Goal: Task Accomplishment & Management: Manage account settings

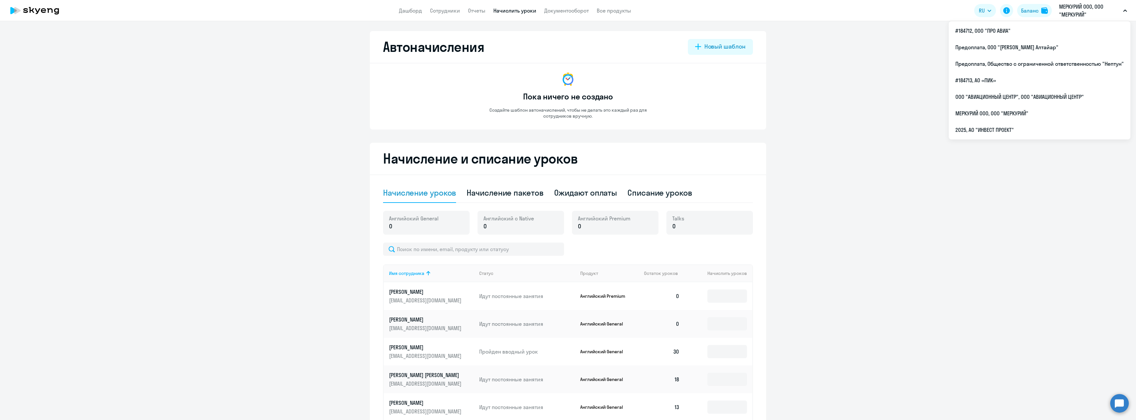
select select "10"
click at [1089, 7] on p "МЕРКУРИЙ ООО, ООО "МЕРКУРИЙ"" at bounding box center [1089, 11] width 61 height 16
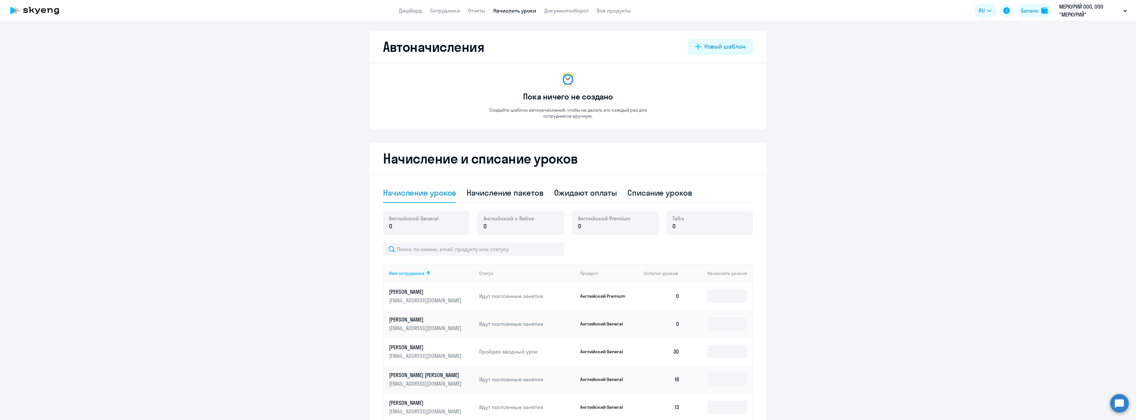
click at [1089, 7] on p "МЕРКУРИЙ ООО, ООО "МЕРКУРИЙ"" at bounding box center [1089, 11] width 61 height 16
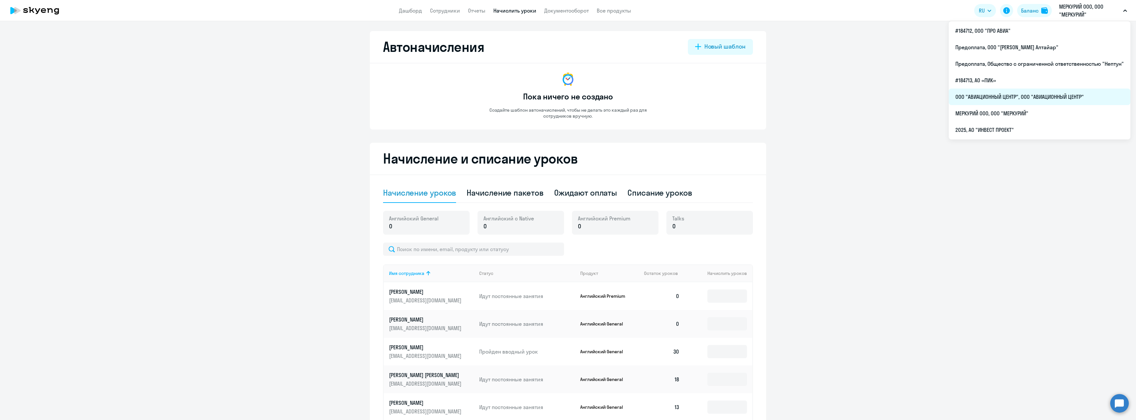
click at [1058, 101] on li "ООО "АВИАЦИОННЫЙ ЦЕНТР", ООО "АВИАЦИОННЫЙ ЦЕНТР"" at bounding box center [1040, 97] width 182 height 17
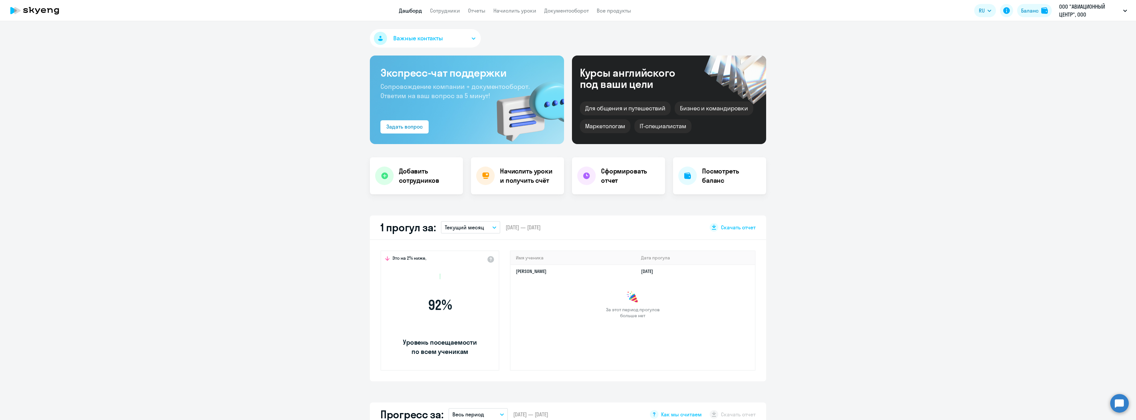
select select "30"
click at [453, 12] on link "Сотрудники" at bounding box center [445, 10] width 30 height 7
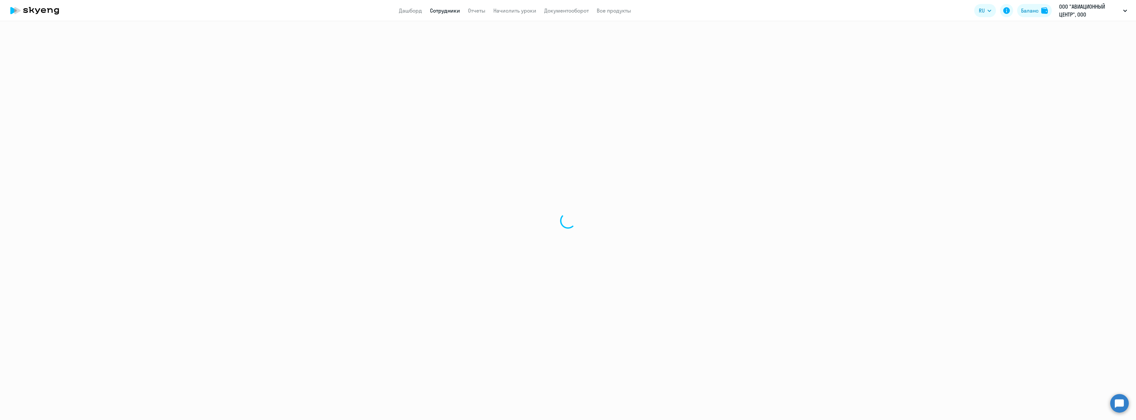
select select "30"
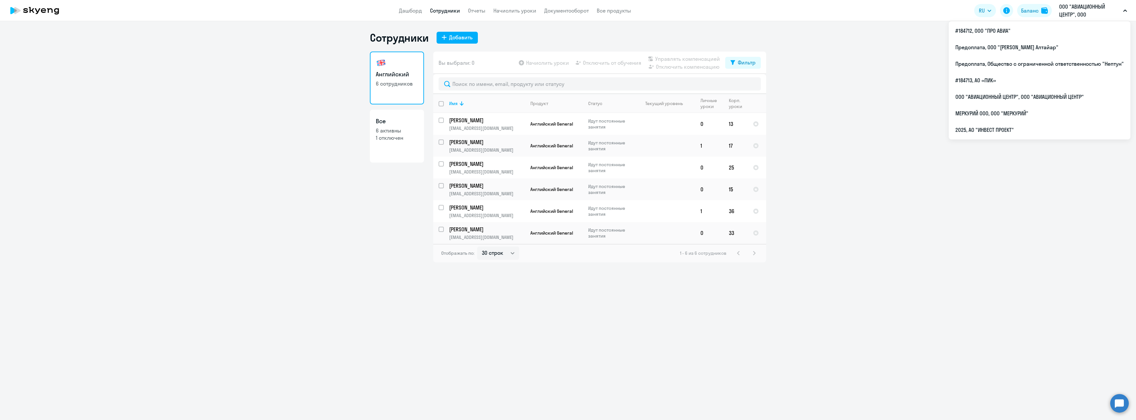
click at [1090, 10] on p "ООО "АВИАЦИОННЫЙ ЦЕНТР", ООО "АВИАЦИОННЫЙ ЦЕНТР"" at bounding box center [1089, 11] width 61 height 16
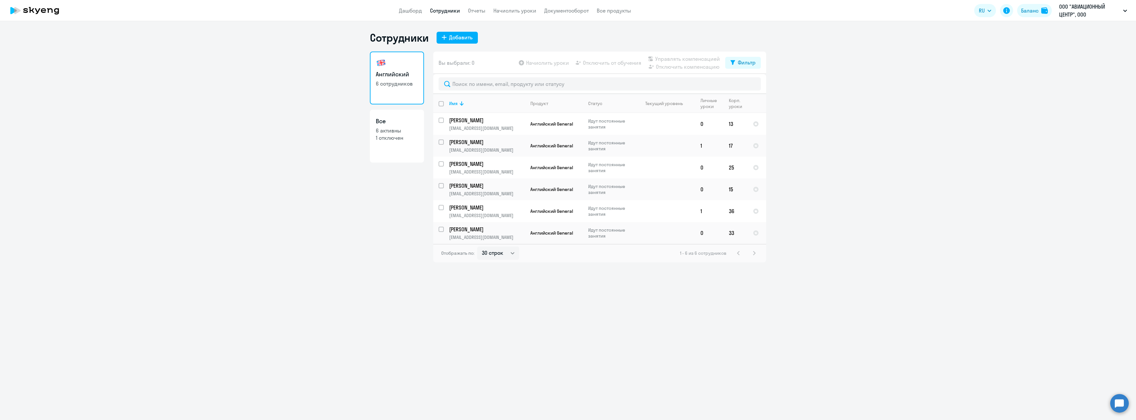
click at [1090, 10] on p "ООО "АВИАЦИОННЫЙ ЦЕНТР", ООО "АВИАЦИОННЫЙ ЦЕНТР"" at bounding box center [1089, 11] width 61 height 16
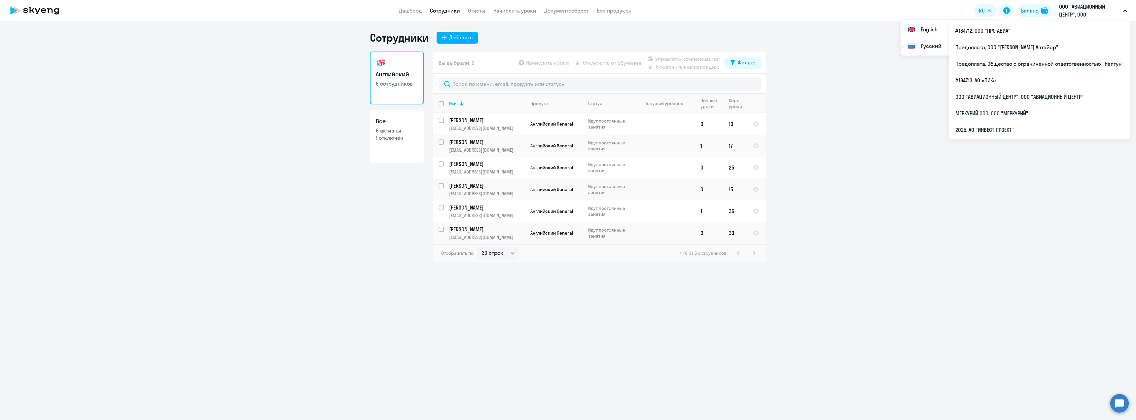
click at [665, 25] on div "Сотрудники Добавить Английский 6 сотрудников Все 6 активны 1 отключен Вы выбрал…" at bounding box center [568, 220] width 1136 height 399
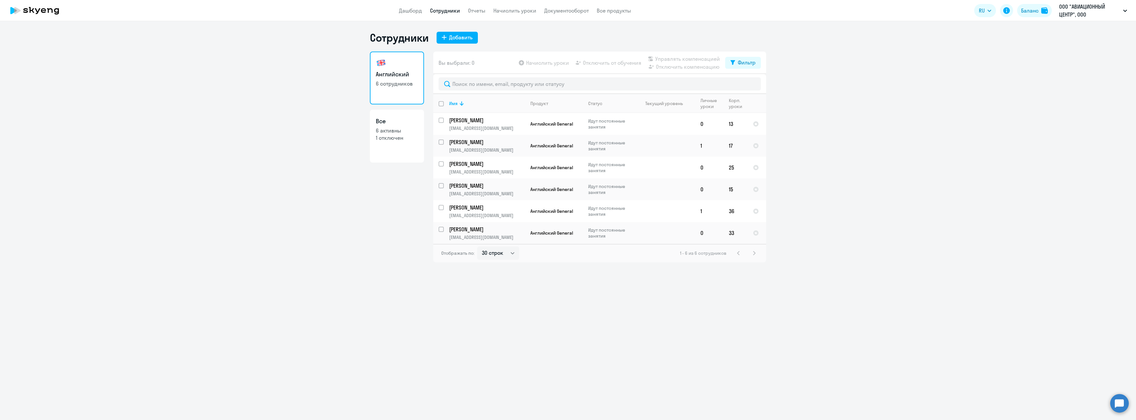
click at [442, 104] on input "deselect all" at bounding box center [445, 107] width 13 height 13
checkbox input "true"
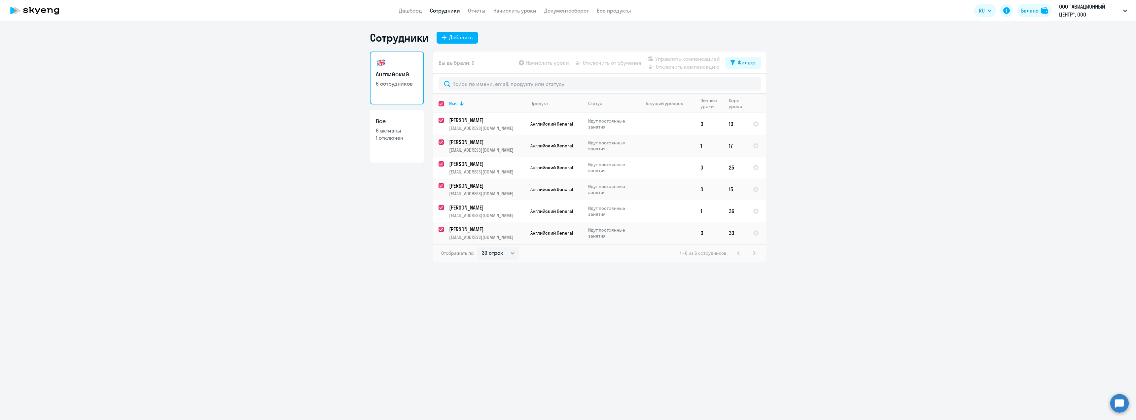
checkbox input "true"
click at [442, 104] on input "select all" at bounding box center [445, 107] width 13 height 13
checkbox input "false"
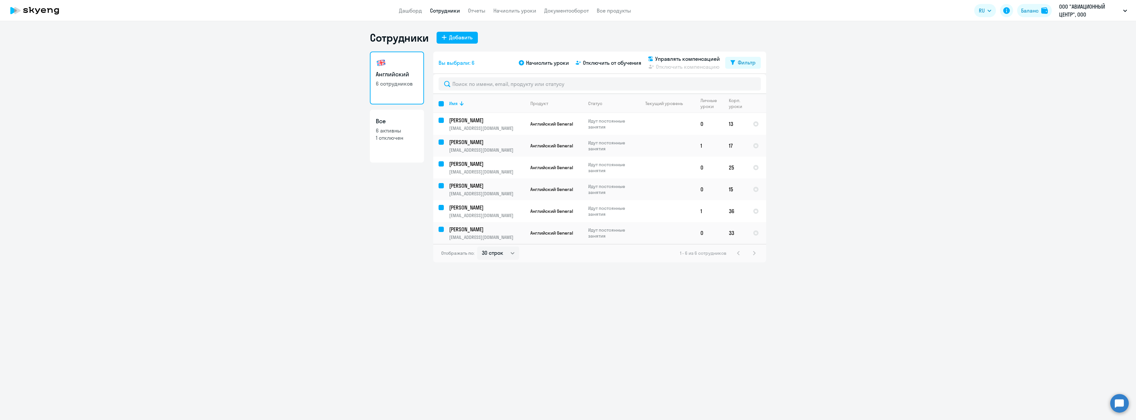
checkbox input "false"
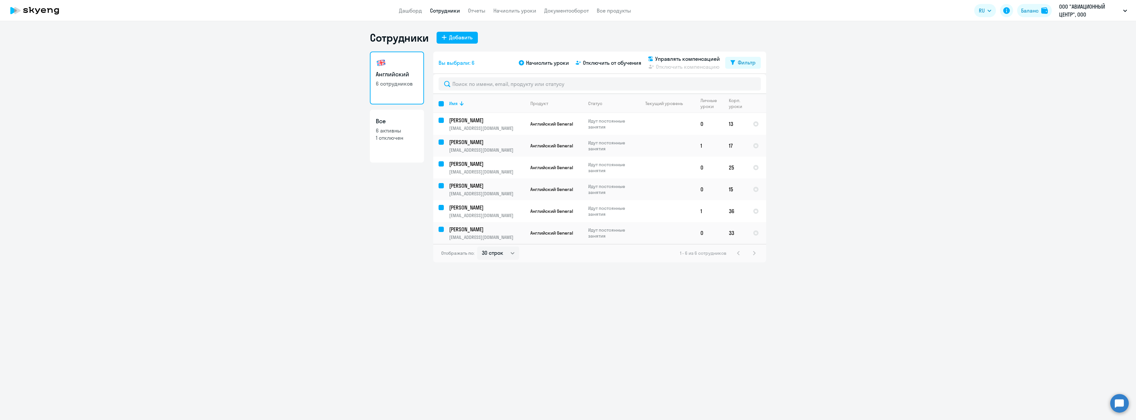
checkbox input "false"
click at [406, 15] on app-header "Дашборд Сотрудники Отчеты Начислить уроки Документооборот Все продукты Дашборд …" at bounding box center [568, 10] width 1136 height 21
click at [412, 12] on link "Дашборд" at bounding box center [410, 10] width 23 height 7
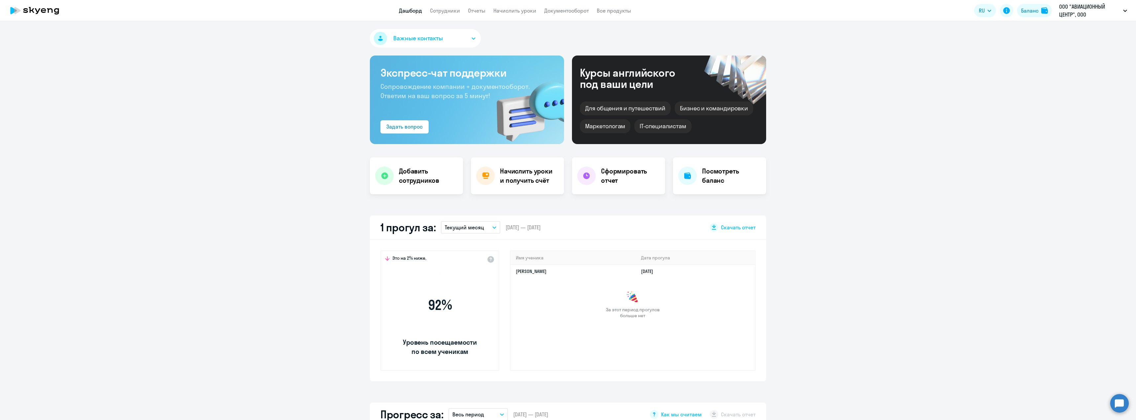
select select "30"
click at [619, 174] on h4 "Сформировать отчет" at bounding box center [630, 175] width 59 height 18
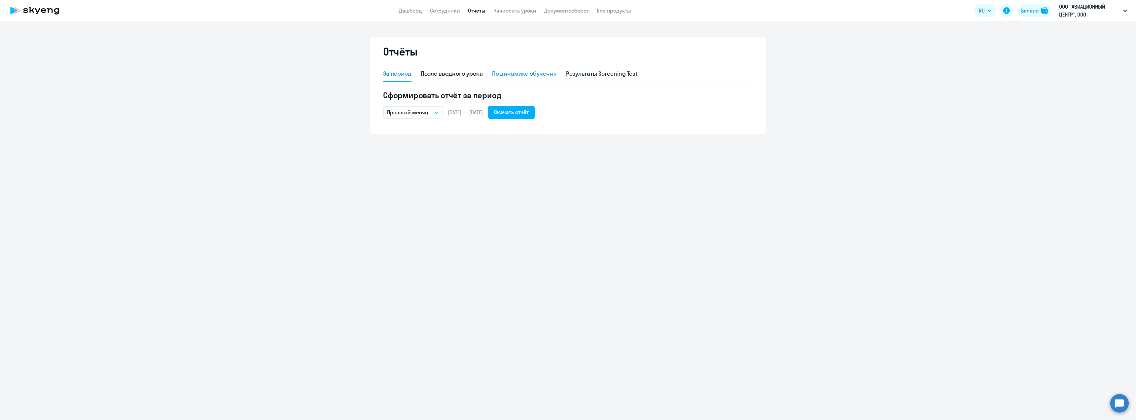
click at [540, 72] on div "По динамике обучения" at bounding box center [524, 73] width 65 height 9
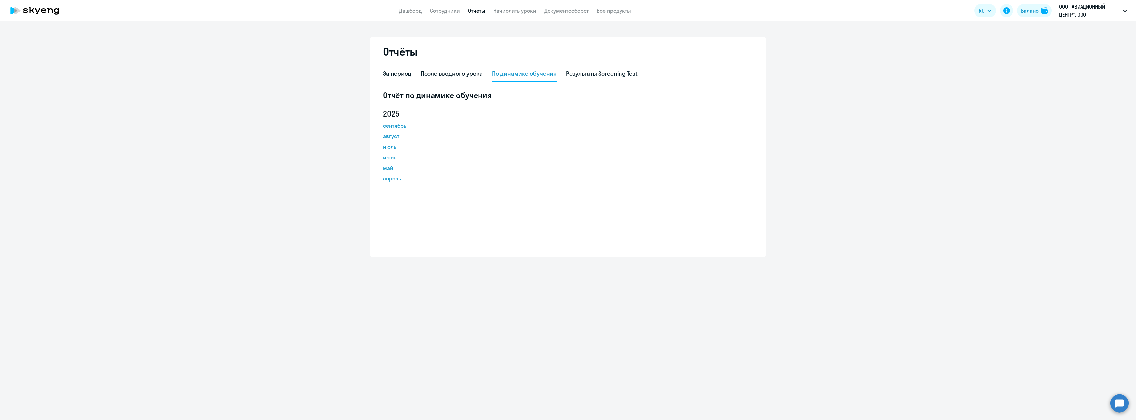
click at [404, 128] on link "сентябрь" at bounding box center [412, 126] width 59 height 8
click at [89, 393] on div "Отчёты За период После вводного урока По динамике обучения Результаты Screening…" at bounding box center [568, 220] width 1136 height 399
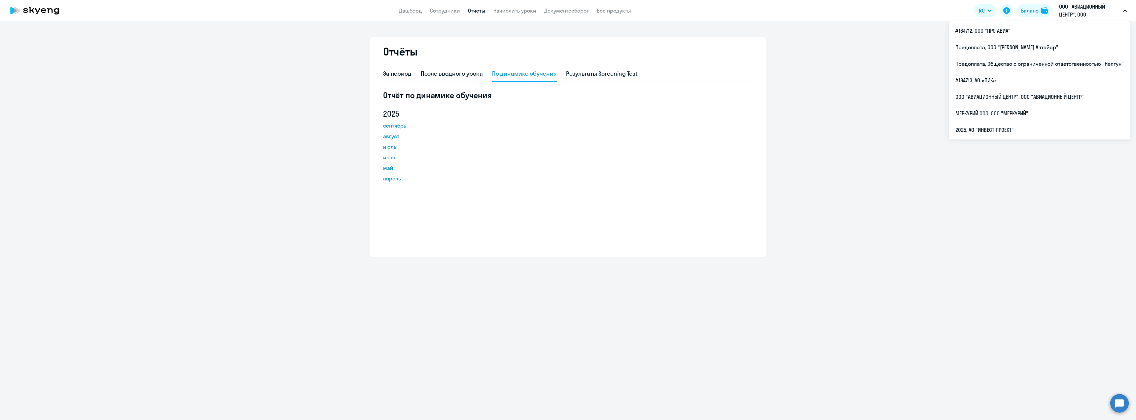
click at [1095, 17] on p "ООО "АВИАЦИОННЫЙ ЦЕНТР", ООО "АВИАЦИОННЫЙ ЦЕНТР"" at bounding box center [1089, 11] width 61 height 16
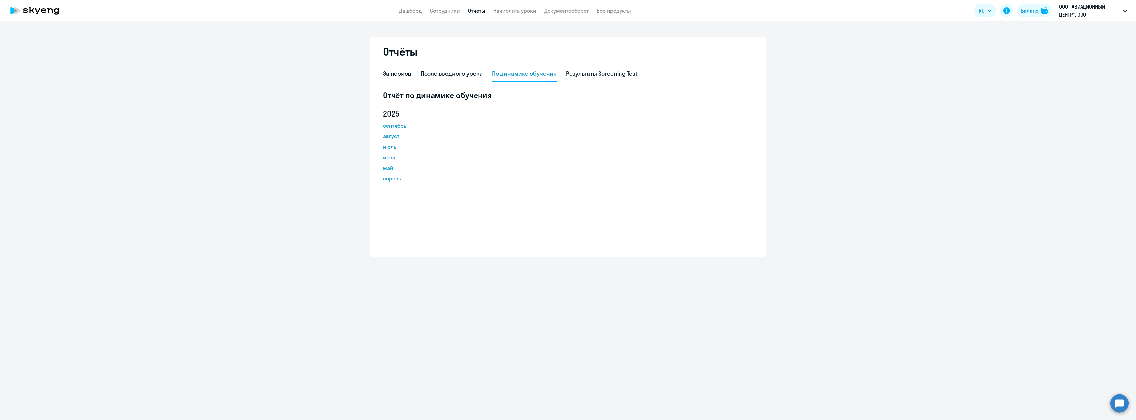
click at [1095, 17] on p "ООО "АВИАЦИОННЫЙ ЦЕНТР", ООО "АВИАЦИОННЫЙ ЦЕНТР"" at bounding box center [1089, 11] width 61 height 16
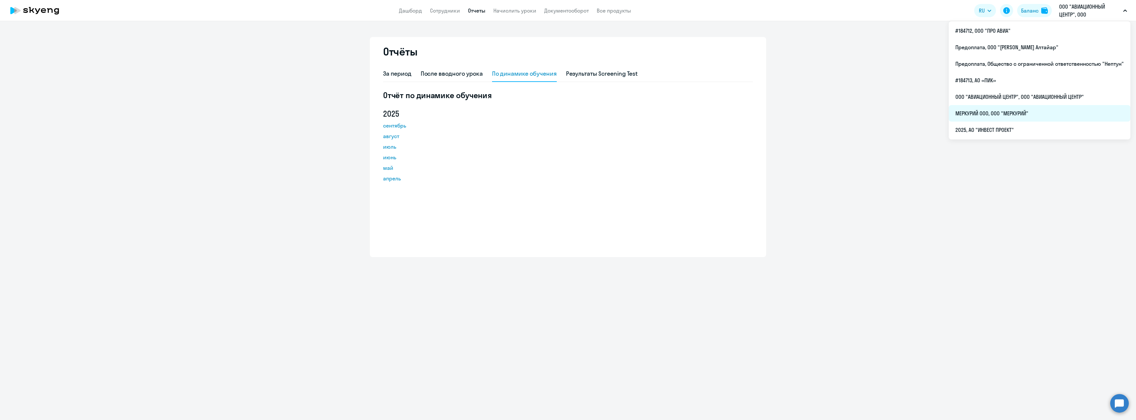
click at [1022, 118] on li "МЕРКУРИЙ ООО, ООО "МЕРКУРИЙ"" at bounding box center [1040, 113] width 182 height 17
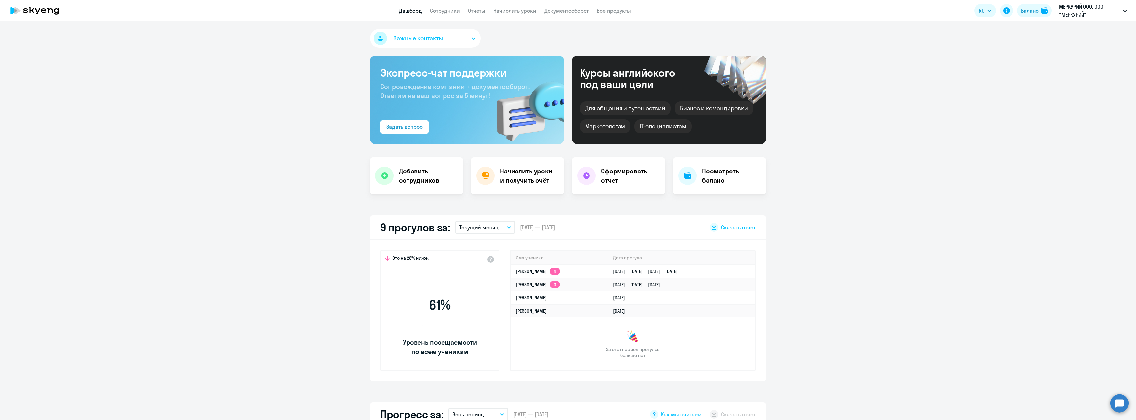
select select "30"
click at [442, 10] on link "Сотрудники" at bounding box center [445, 10] width 30 height 7
select select "30"
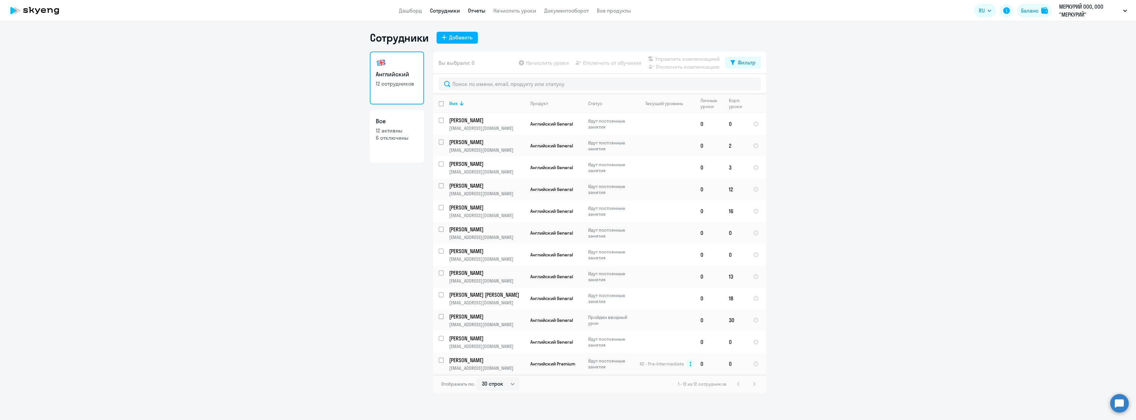
click at [478, 10] on link "Отчеты" at bounding box center [477, 10] width 18 height 7
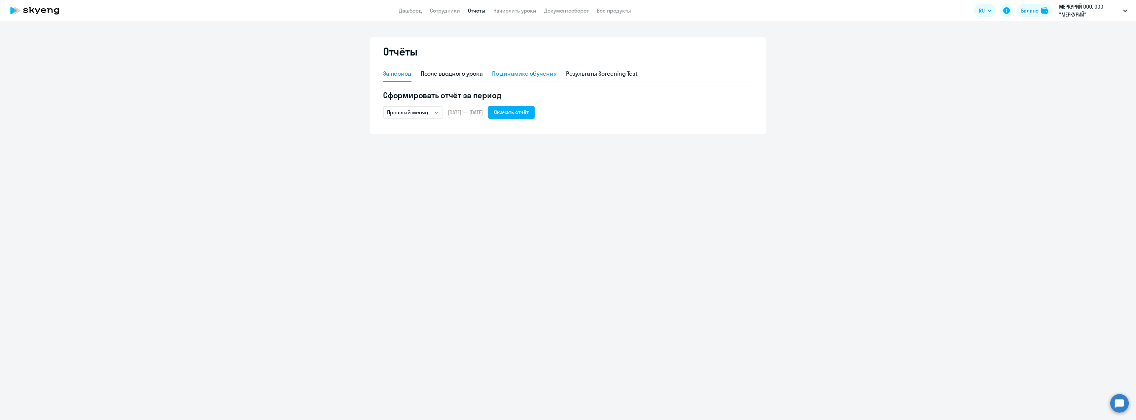
click at [519, 78] on div "По динамике обучения" at bounding box center [524, 73] width 65 height 9
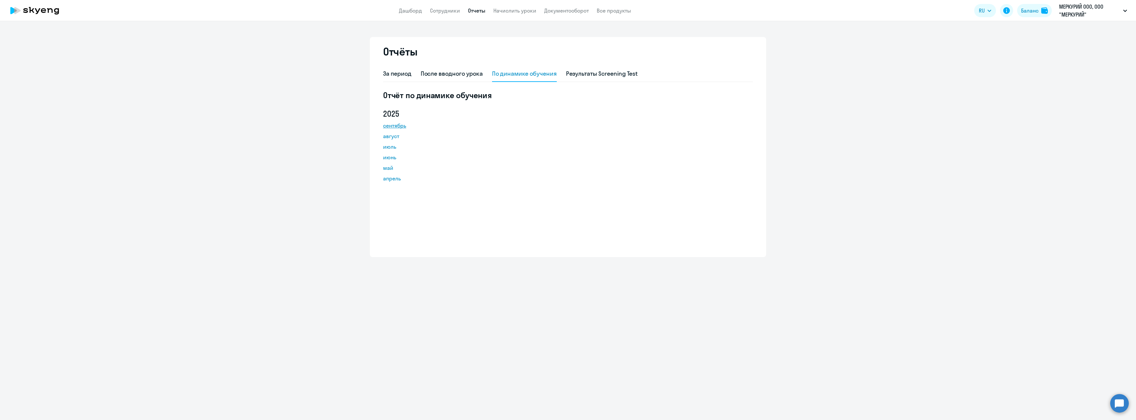
click at [385, 127] on link "сентябрь" at bounding box center [412, 126] width 59 height 8
click at [0, 150] on ng-component "Отчёты За период После вводного урока По динамике обучения Результаты Screening…" at bounding box center [568, 147] width 1136 height 220
click at [1035, 14] on div "Баланс" at bounding box center [1030, 11] width 18 height 8
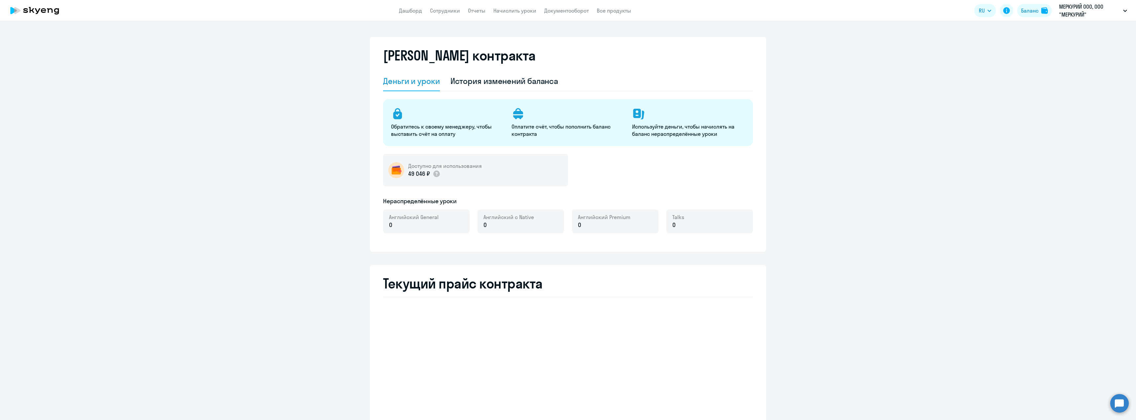
select select "english_adult_not_native_speaker"
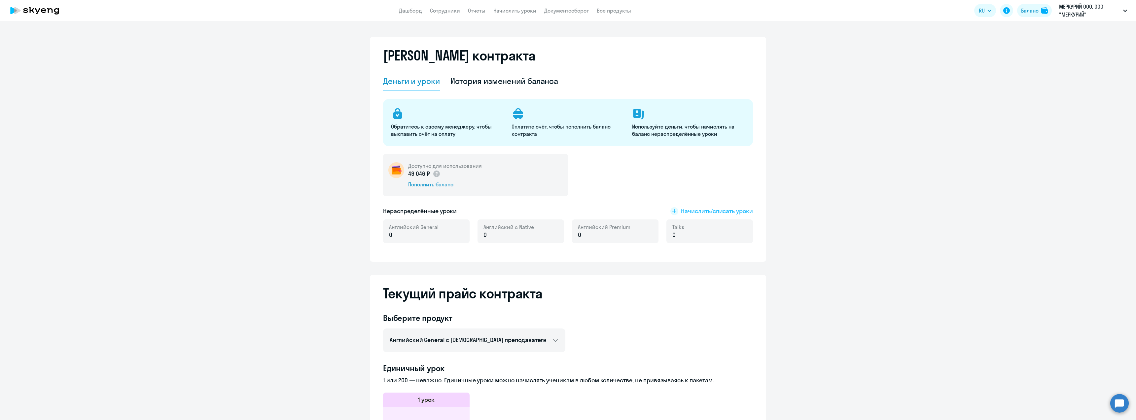
click at [696, 210] on span "Начислить/списать уроки" at bounding box center [717, 211] width 72 height 9
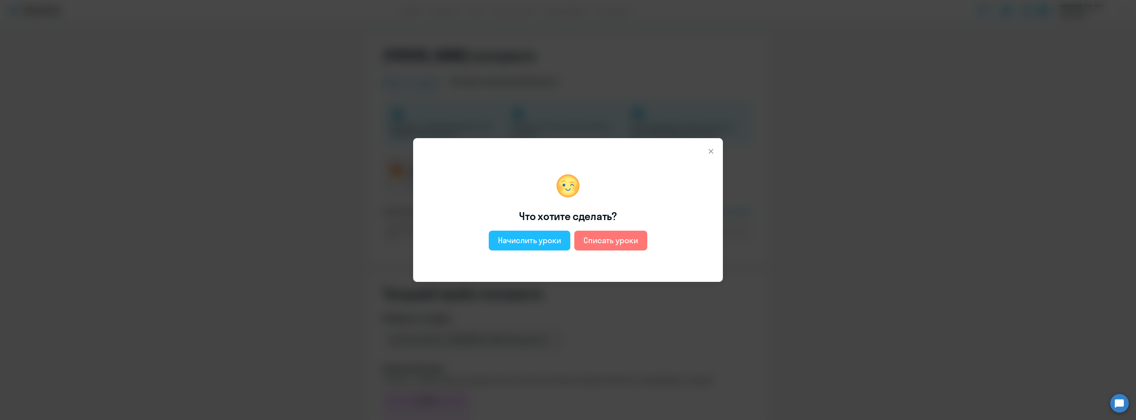
click at [513, 237] on div "Начислить уроки" at bounding box center [529, 240] width 63 height 11
select select "english_adult_not_native_speaker"
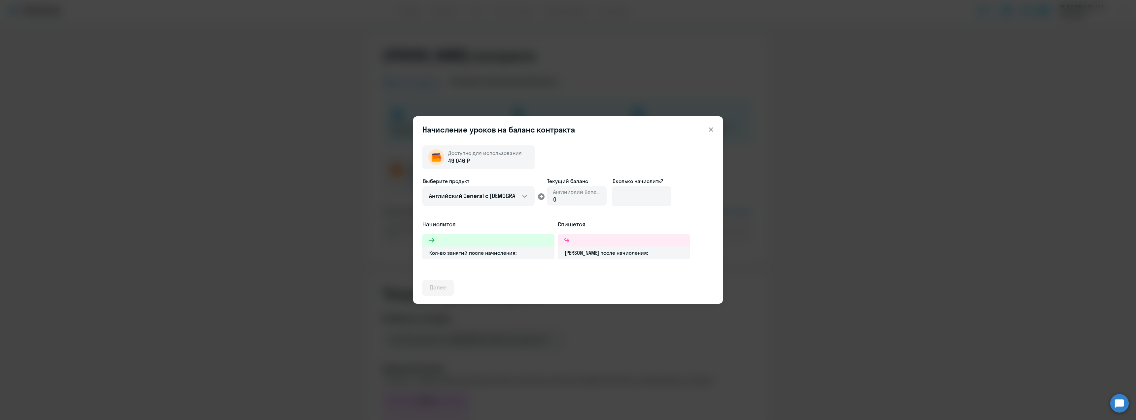
click at [559, 197] on div "0" at bounding box center [577, 199] width 48 height 9
click at [559, 200] on div "0" at bounding box center [577, 199] width 48 height 9
click at [657, 186] on input at bounding box center [641, 196] width 59 height 20
type input "32"
click at [418, 289] on div "Доступно для использования 49 046 ₽ Выберите продукт Английский General с русск…" at bounding box center [568, 221] width 310 height 163
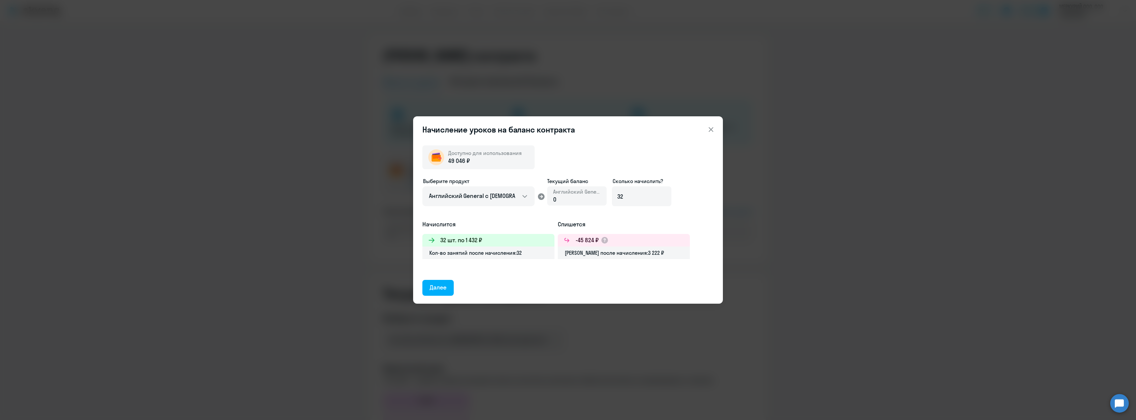
drag, startPoint x: 440, startPoint y: 285, endPoint x: 508, endPoint y: 320, distance: 76.8
click at [441, 287] on div "Далее" at bounding box center [438, 287] width 17 height 9
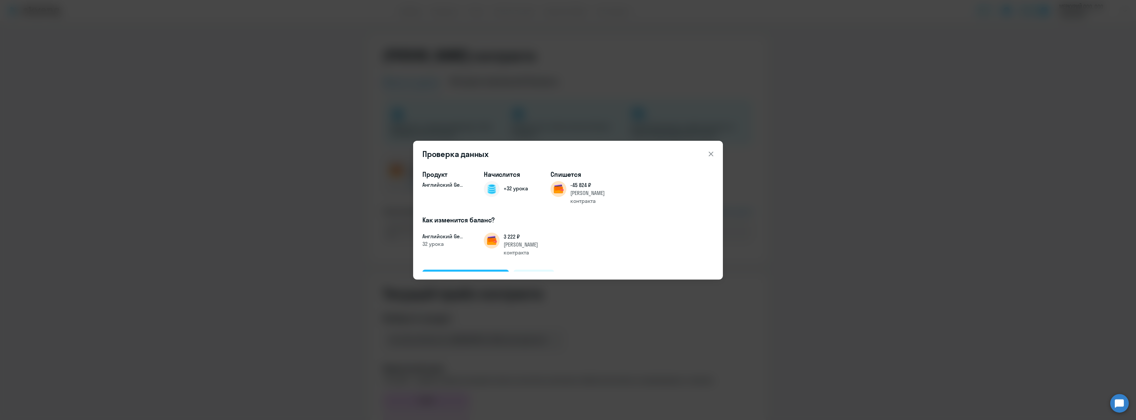
click at [454, 273] on div "Подтвердить и начислить" at bounding box center [466, 277] width 72 height 9
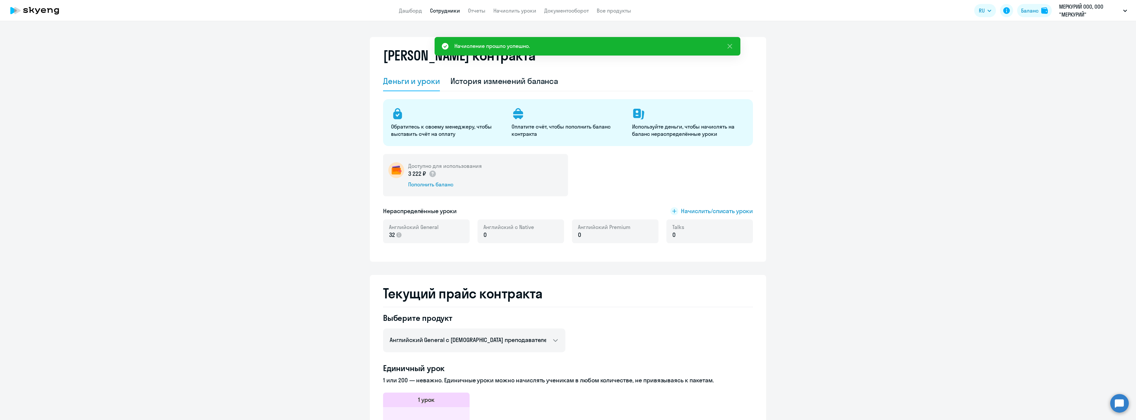
click at [459, 8] on link "Сотрудники" at bounding box center [445, 10] width 30 height 7
select select "30"
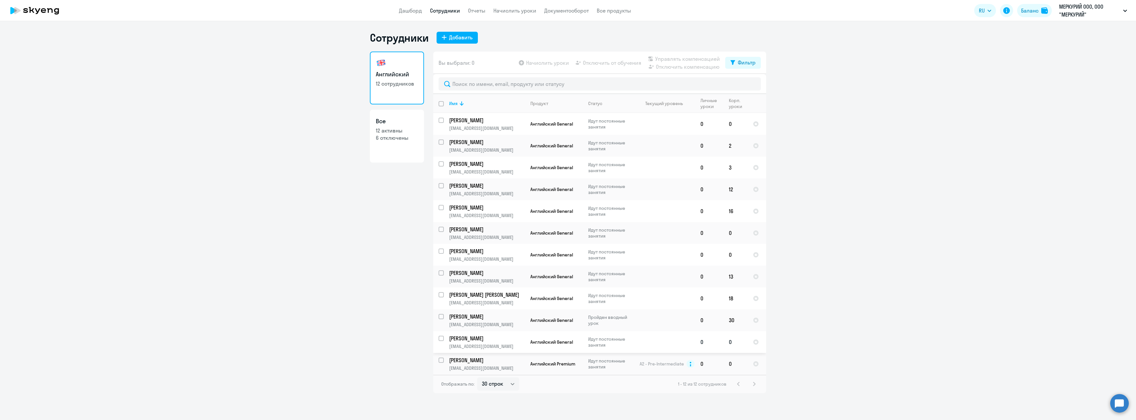
click at [663, 346] on td at bounding box center [664, 342] width 61 height 22
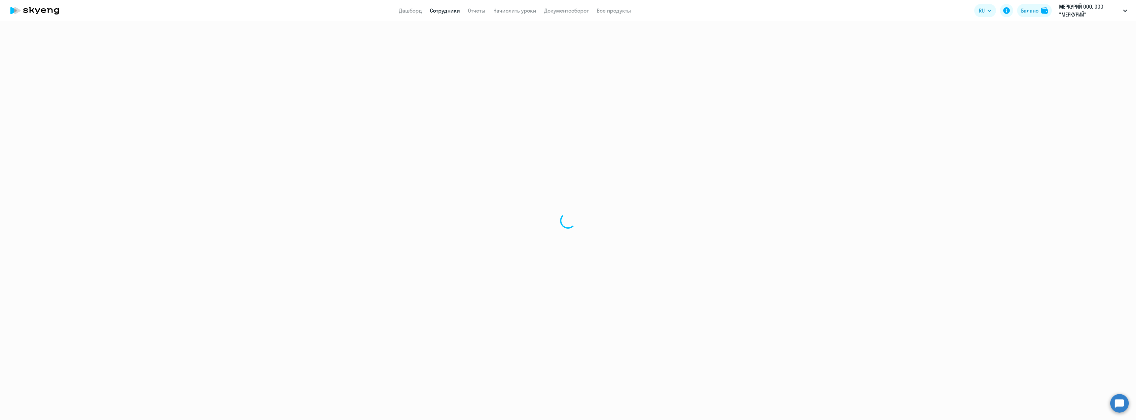
select select "english"
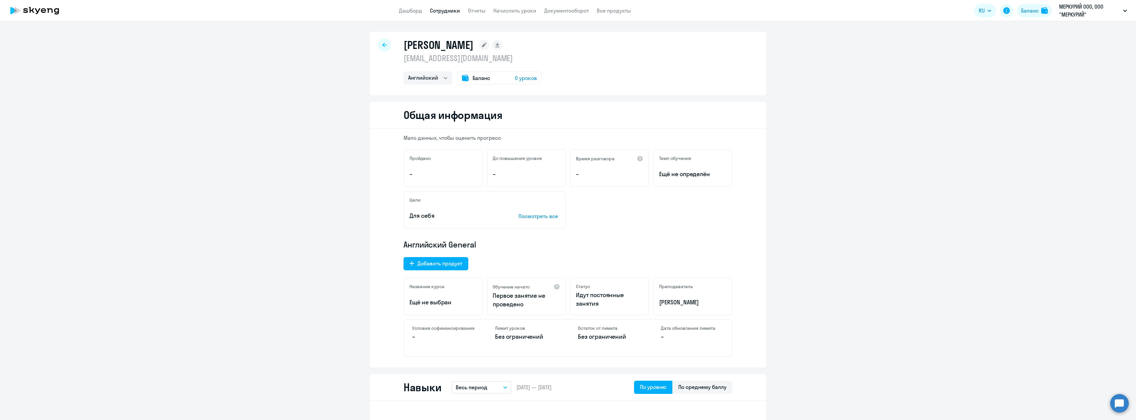
click at [519, 78] on span "0 уроков" at bounding box center [526, 78] width 22 height 8
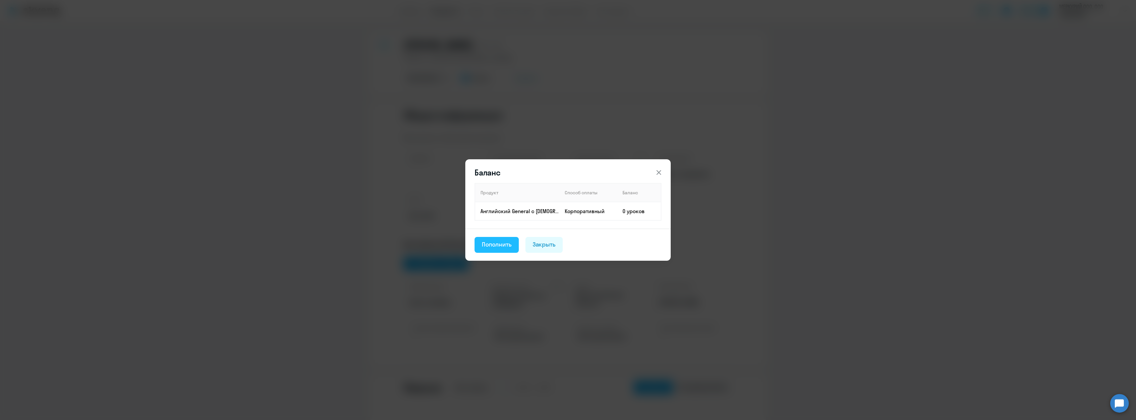
click at [500, 242] on div "Пополнить" at bounding box center [497, 244] width 30 height 9
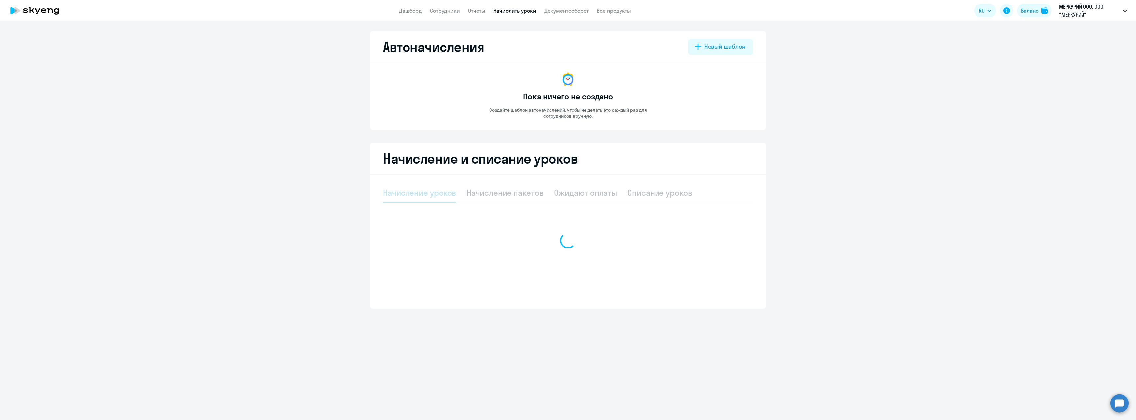
select select "10"
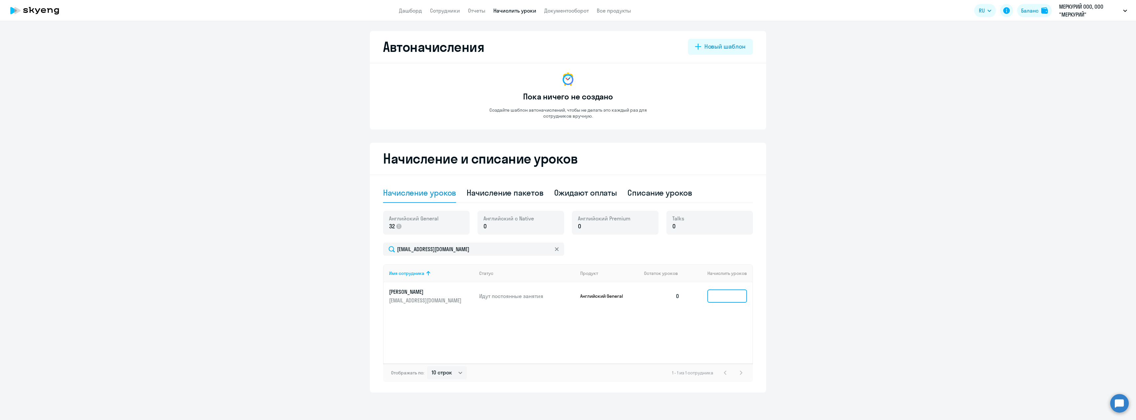
click at [719, 298] on input at bounding box center [727, 295] width 40 height 13
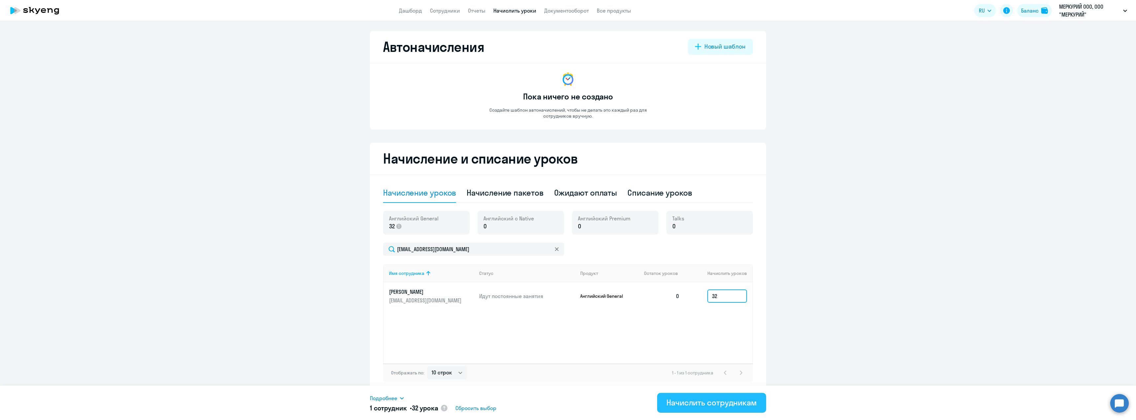
type input "32"
click at [729, 409] on button "Начислить сотрудникам" at bounding box center [711, 403] width 109 height 20
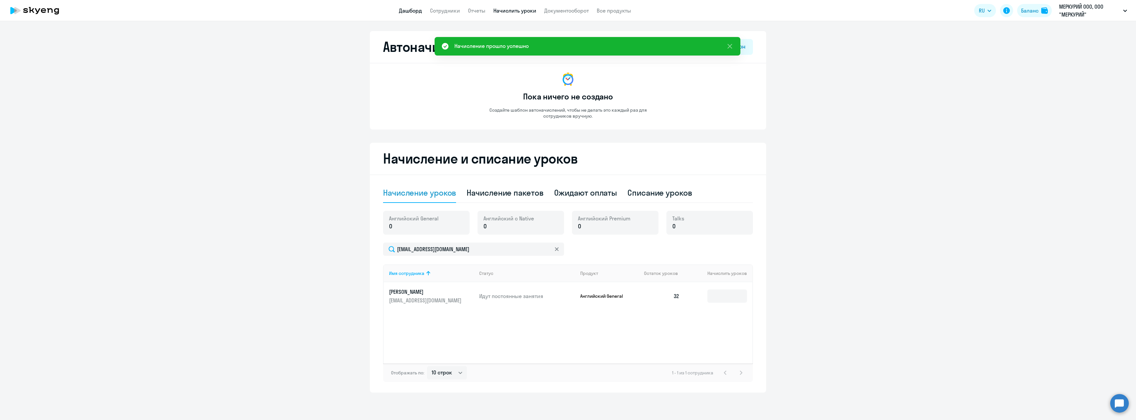
click at [408, 13] on link "Дашборд" at bounding box center [410, 10] width 23 height 7
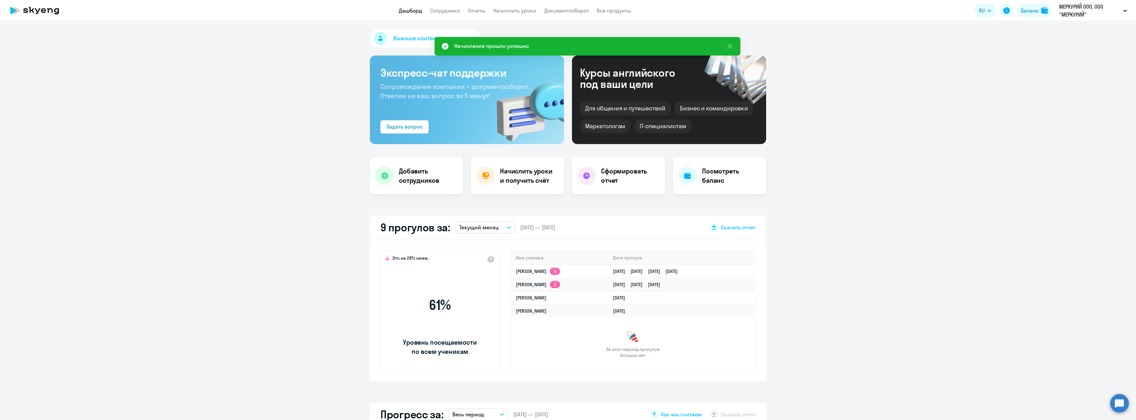
select select "30"
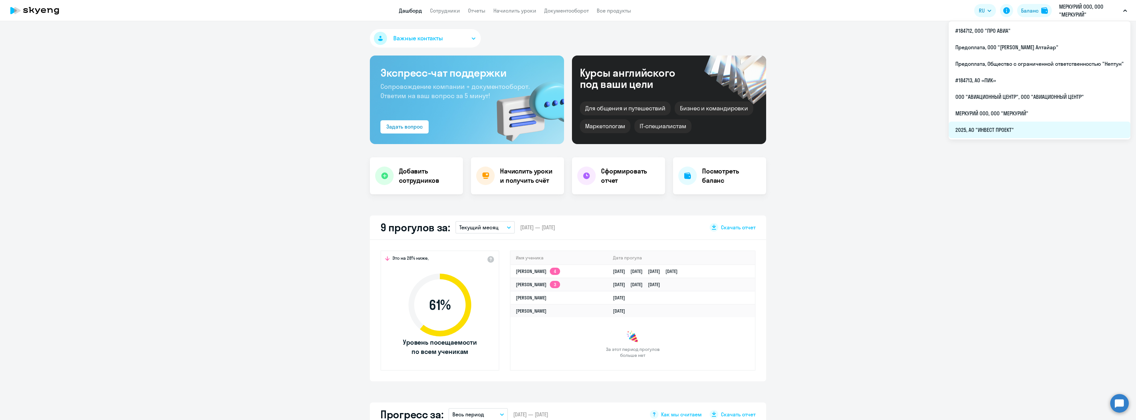
click at [984, 129] on li "2025, АО "ИНВЕСТ ПРОЕКТ"" at bounding box center [1040, 130] width 182 height 17
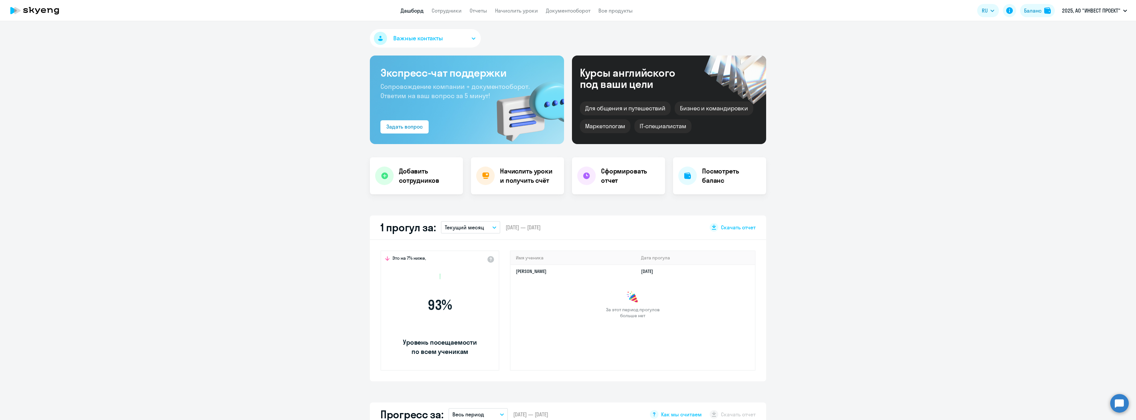
select select "30"
click at [449, 9] on link "Сотрудники" at bounding box center [447, 10] width 30 height 7
select select "30"
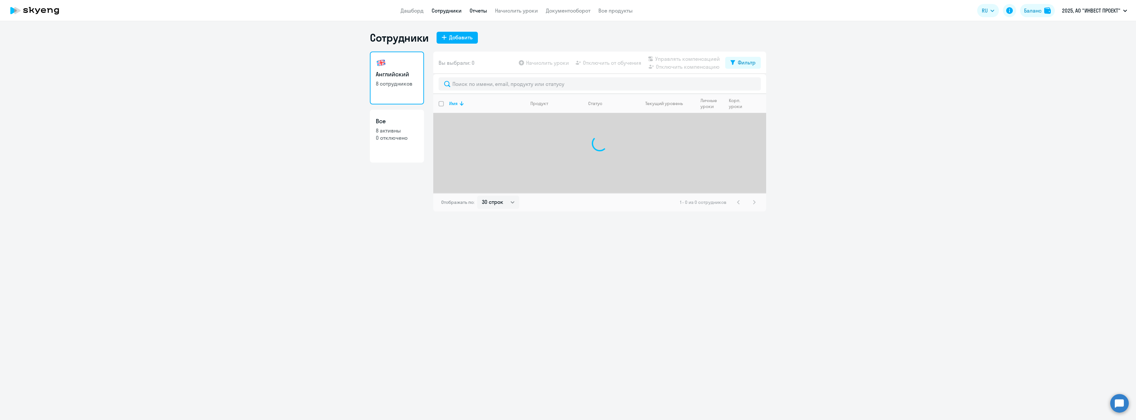
click at [485, 12] on link "Отчеты" at bounding box center [479, 10] width 18 height 7
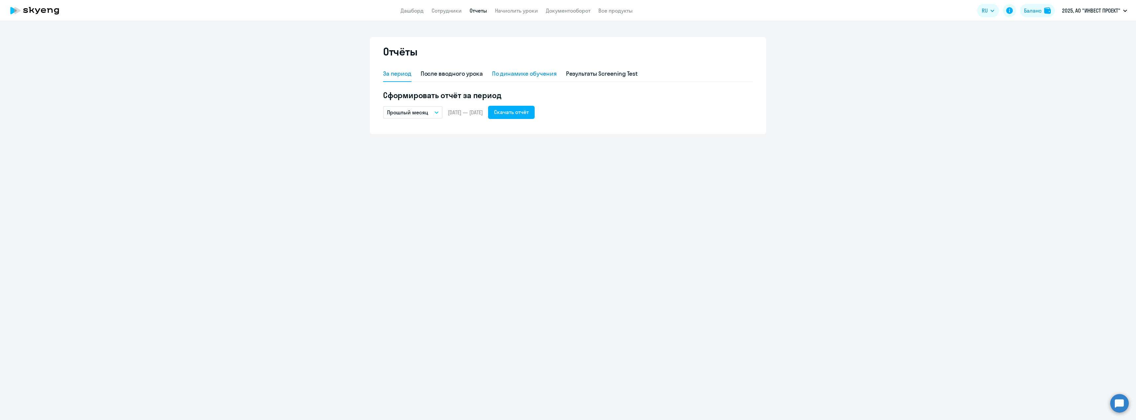
click at [514, 72] on div "По динамике обучения" at bounding box center [524, 73] width 65 height 9
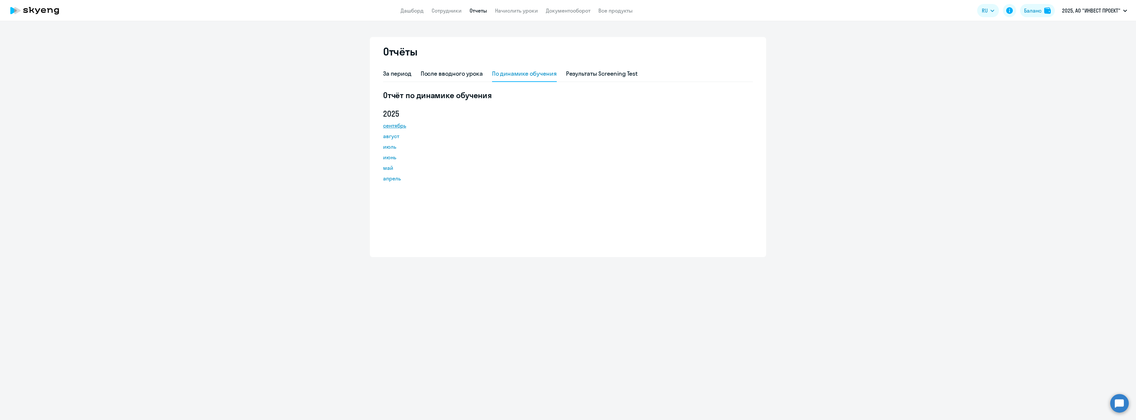
click at [390, 127] on link "сентябрь" at bounding box center [412, 126] width 59 height 8
click at [412, 13] on link "Дашборд" at bounding box center [412, 10] width 23 height 7
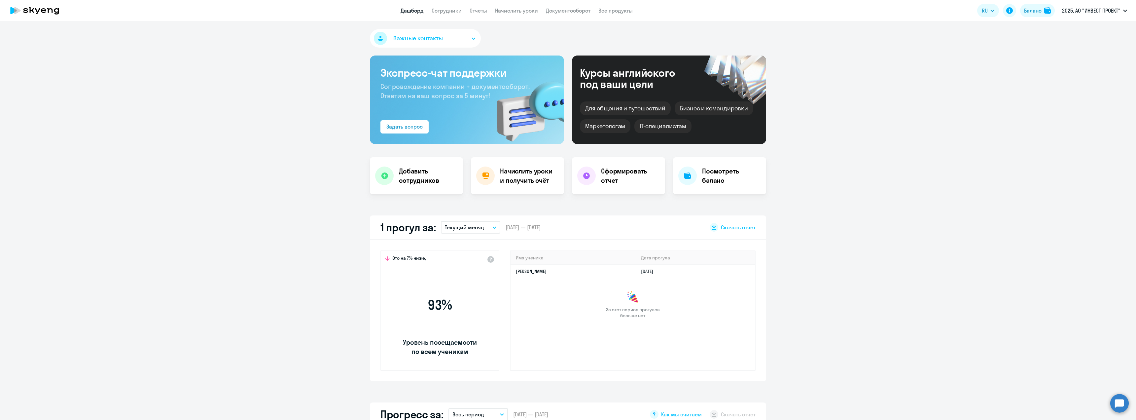
select select "30"
click at [446, 10] on link "Сотрудники" at bounding box center [447, 10] width 30 height 7
select select "30"
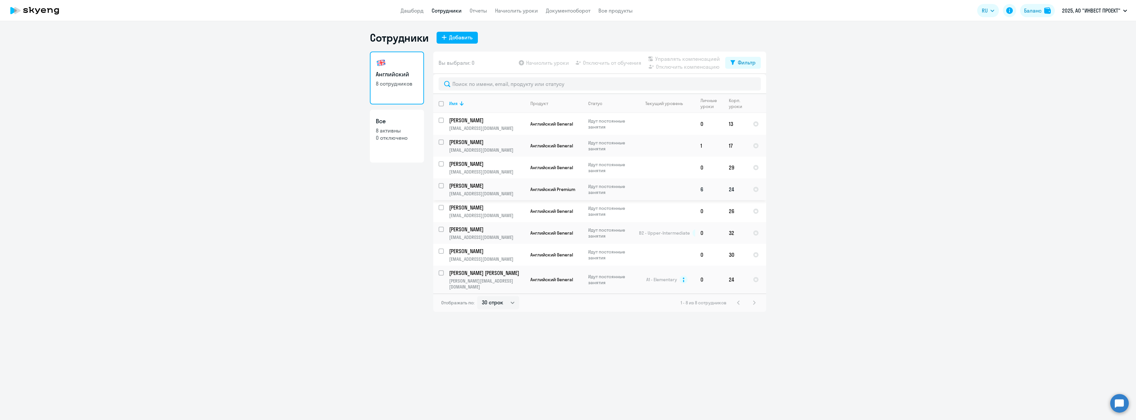
click at [484, 193] on p "[EMAIL_ADDRESS][DOMAIN_NAME]" at bounding box center [487, 194] width 76 height 6
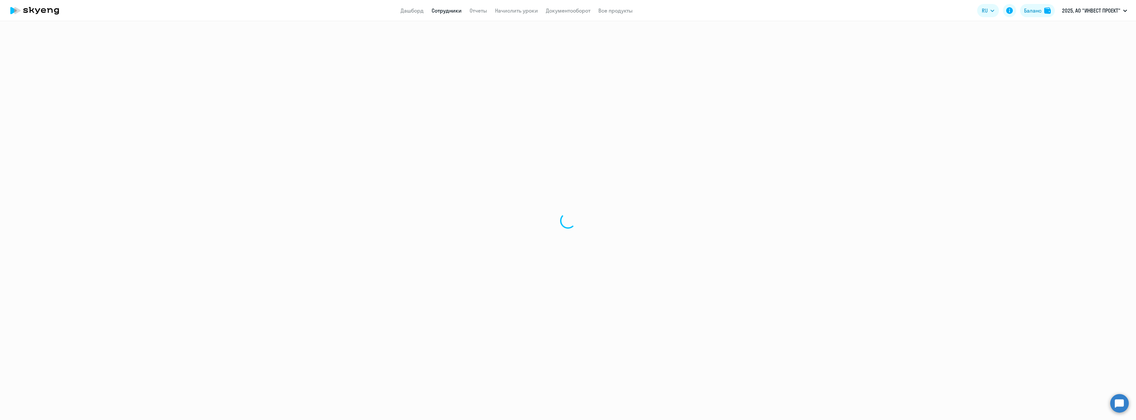
select select "english"
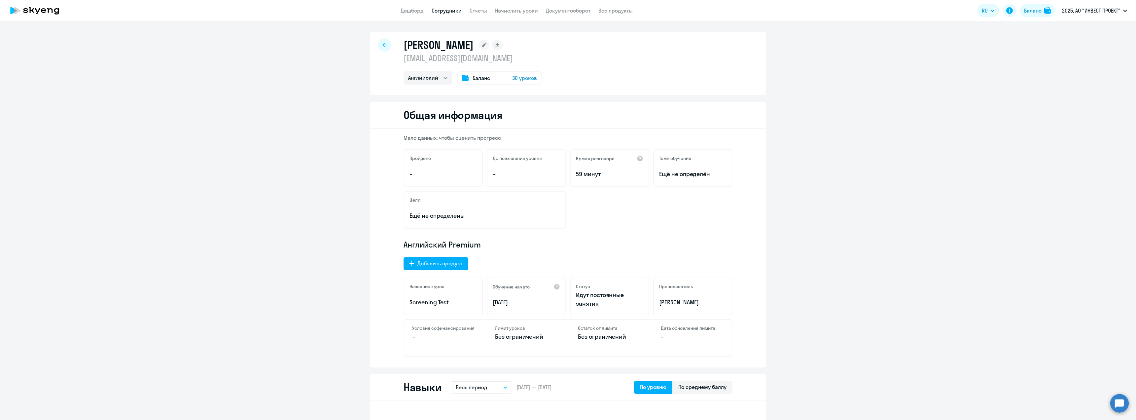
click at [382, 45] on icon at bounding box center [384, 45] width 4 height 5
select select "30"
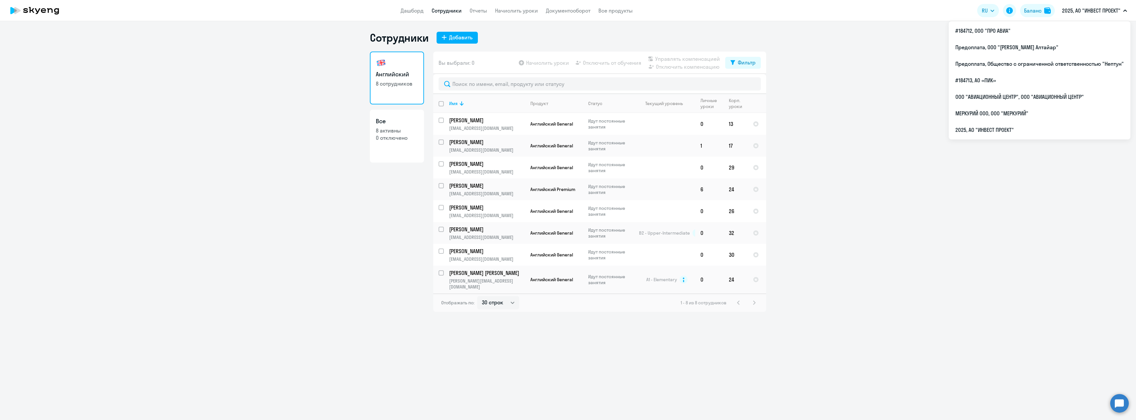
click at [1091, 13] on p "2025, АО "ИНВЕСТ ПРОЕКТ"" at bounding box center [1091, 11] width 58 height 8
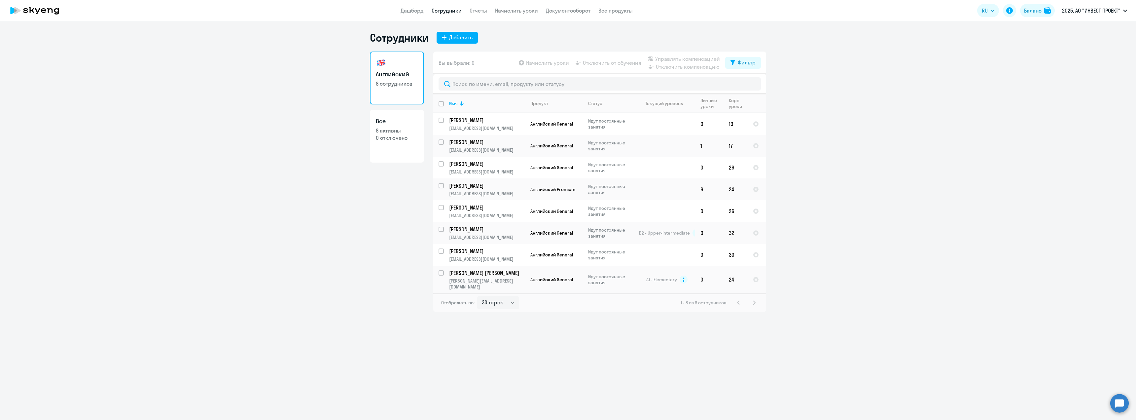
click at [1091, 13] on p "2025, АО "ИНВЕСТ ПРОЕКТ"" at bounding box center [1091, 11] width 58 height 8
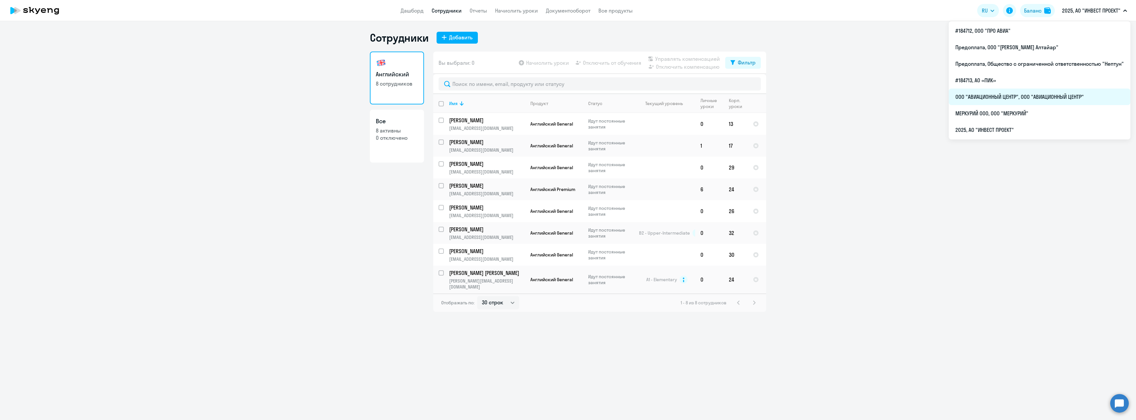
click at [1016, 95] on li "ООО "АВИАЦИОННЫЙ ЦЕНТР", ООО "АВИАЦИОННЫЙ ЦЕНТР"" at bounding box center [1040, 97] width 182 height 17
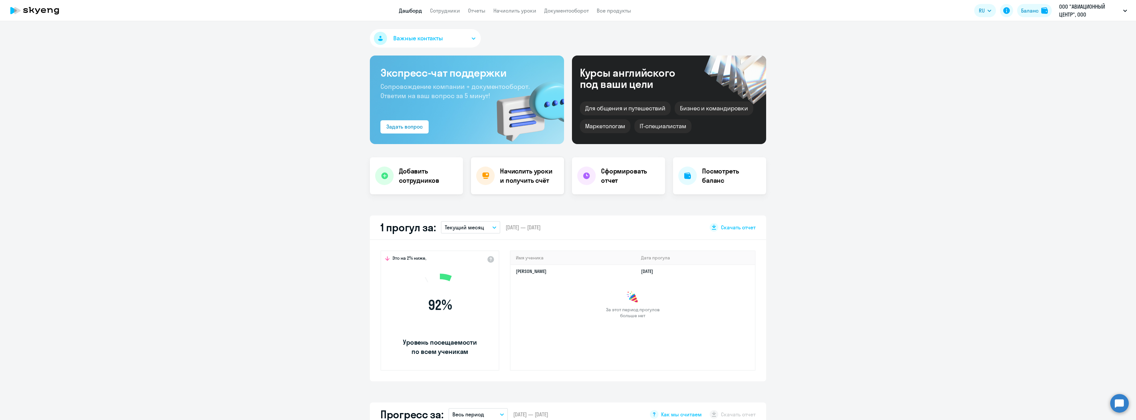
select select "30"
click at [444, 10] on link "Сотрудники" at bounding box center [445, 10] width 30 height 7
select select "30"
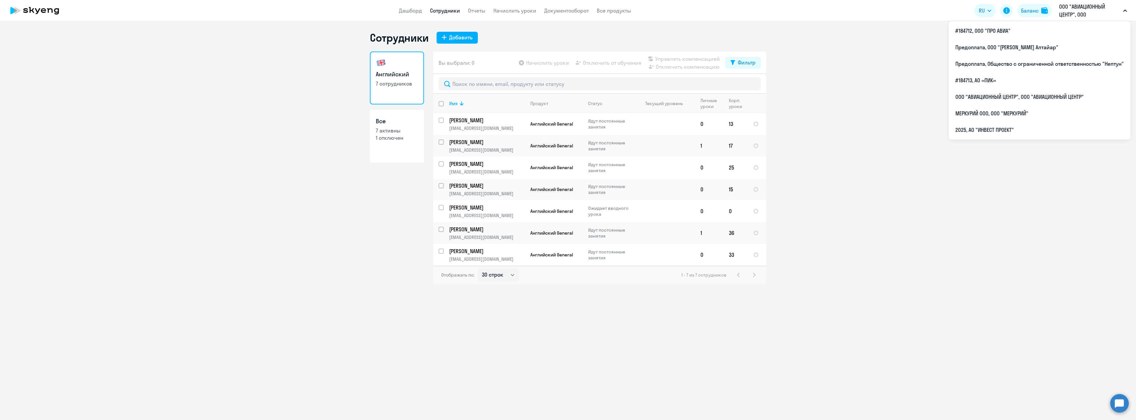
click at [1097, 9] on p "ООО "АВИАЦИОННЫЙ ЦЕНТР", ООО "АВИАЦИОННЫЙ ЦЕНТР"" at bounding box center [1089, 11] width 61 height 16
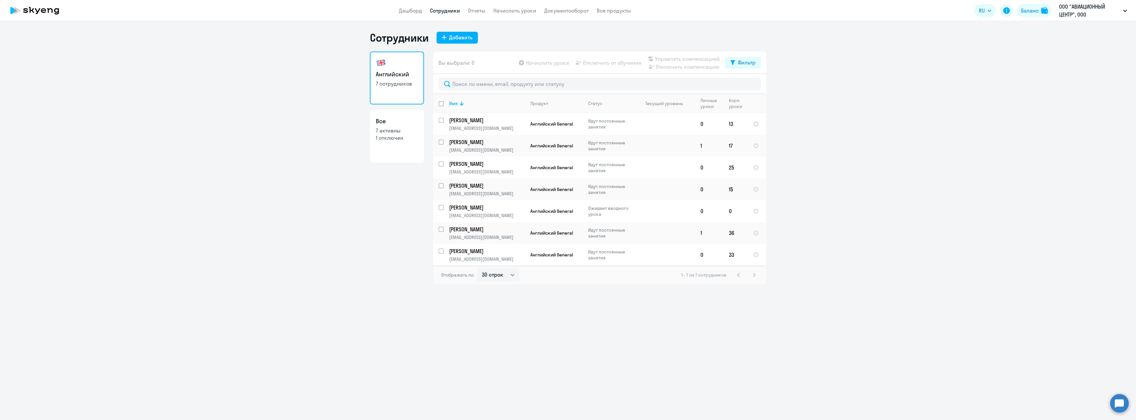
click at [1097, 9] on p "ООО "АВИАЦИОННЫЙ ЦЕНТР", ООО "АВИАЦИОННЫЙ ЦЕНТР"" at bounding box center [1089, 11] width 61 height 16
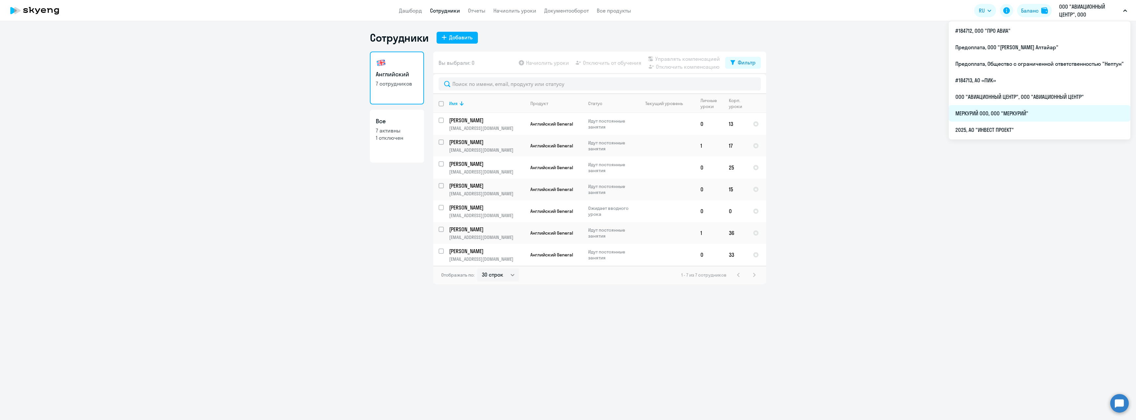
click at [1018, 116] on li "МЕРКУРИЙ ООО, ООО "МЕРКУРИЙ"" at bounding box center [1040, 113] width 182 height 17
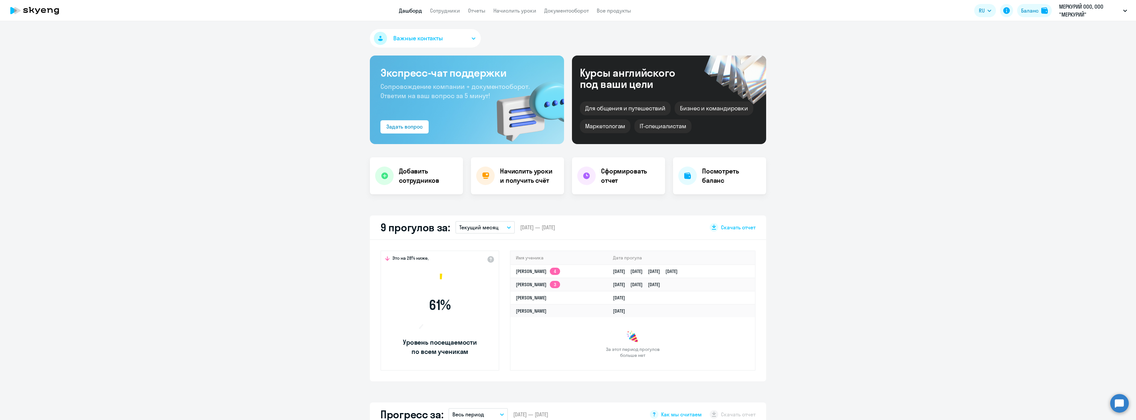
select select "30"
click at [447, 13] on link "Сотрудники" at bounding box center [445, 10] width 30 height 7
select select "30"
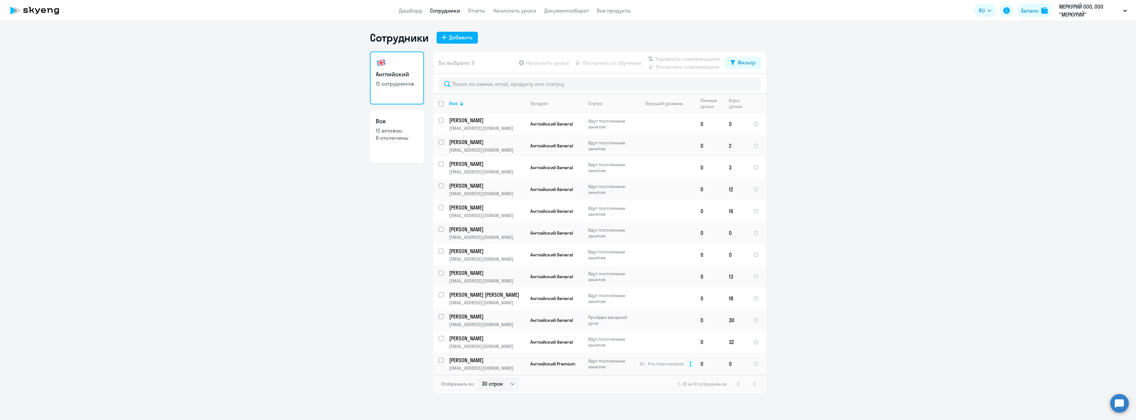
click at [394, 128] on p "12 активны" at bounding box center [397, 130] width 42 height 7
select select "30"
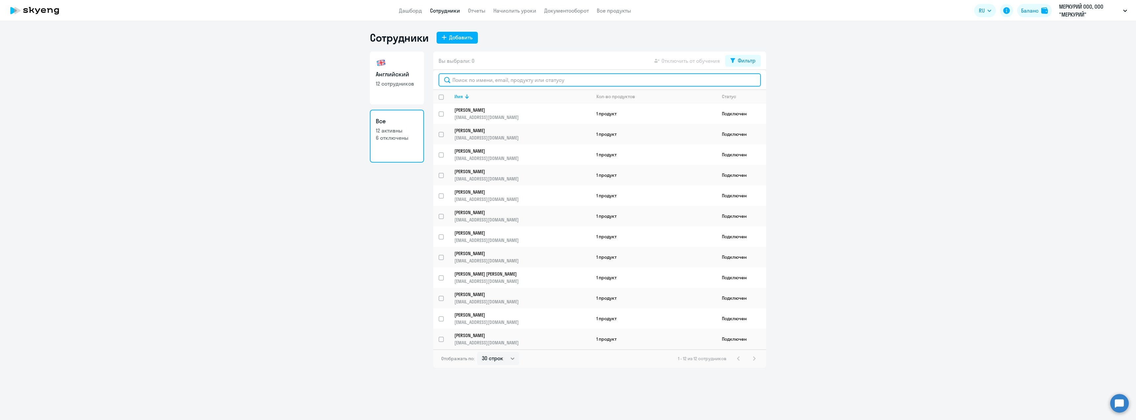
click at [489, 82] on input "text" at bounding box center [600, 79] width 322 height 13
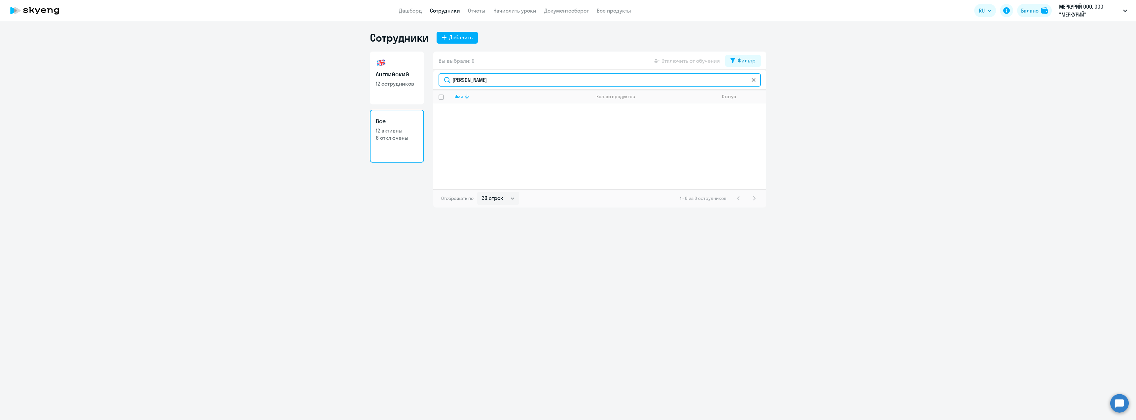
type input "[PERSON_NAME]"
click at [411, 8] on link "Дашборд" at bounding box center [410, 10] width 23 height 7
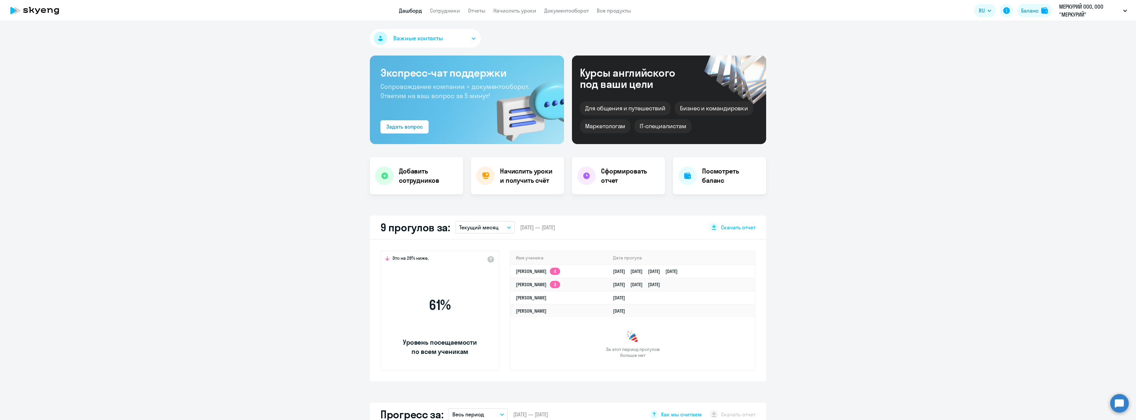
select select "30"
click at [791, 208] on div "Важные контакты Экспресс-чат поддержки Сопровождение компании + документооборот…" at bounding box center [568, 220] width 1136 height 399
click at [456, 14] on link "Сотрудники" at bounding box center [445, 10] width 30 height 7
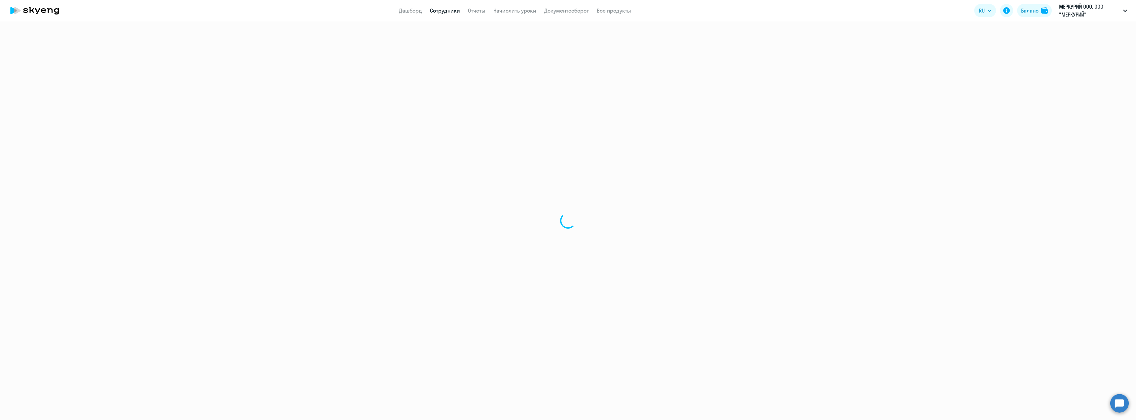
select select "30"
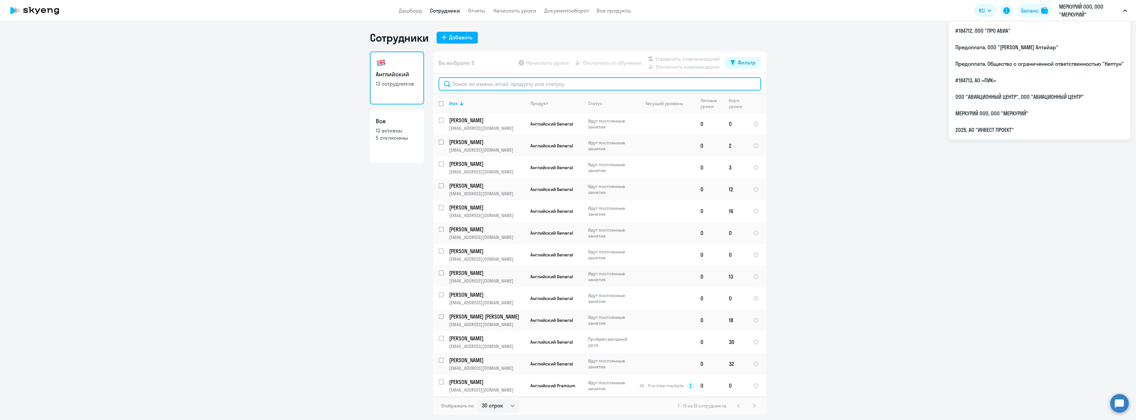
click at [502, 83] on input "text" at bounding box center [600, 83] width 322 height 13
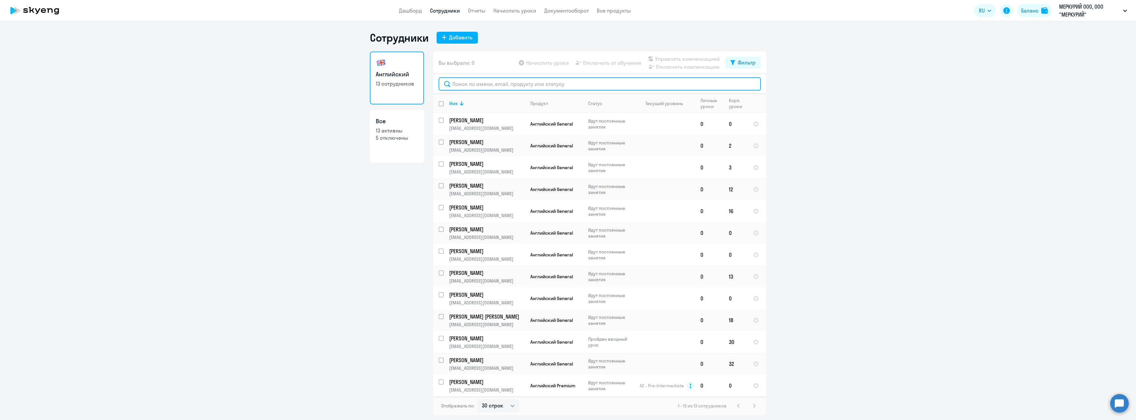
paste input "Замотохин"
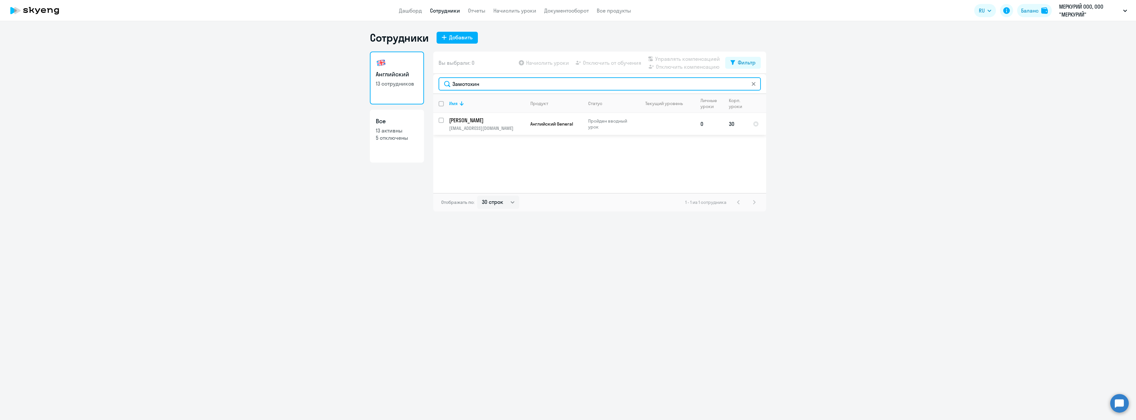
type input "Замотохин"
click at [517, 126] on p "[EMAIL_ADDRESS][DOMAIN_NAME]" at bounding box center [487, 128] width 76 height 6
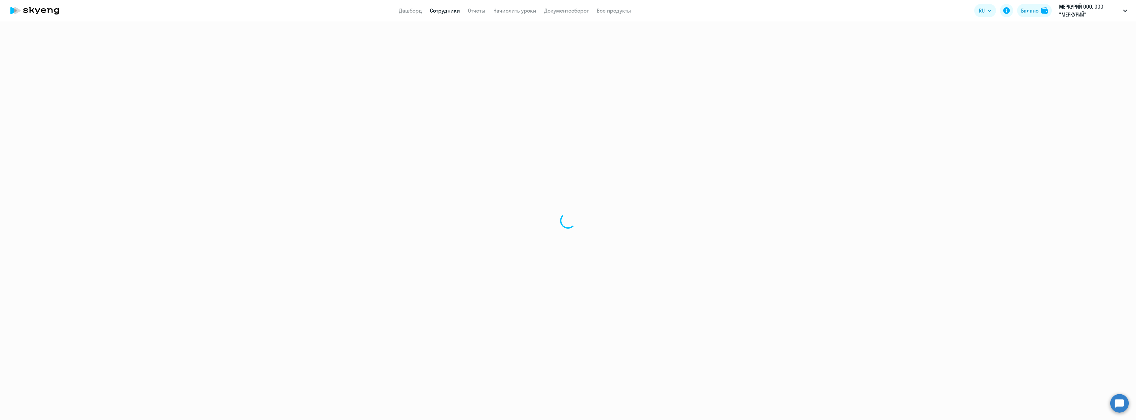
select select "english"
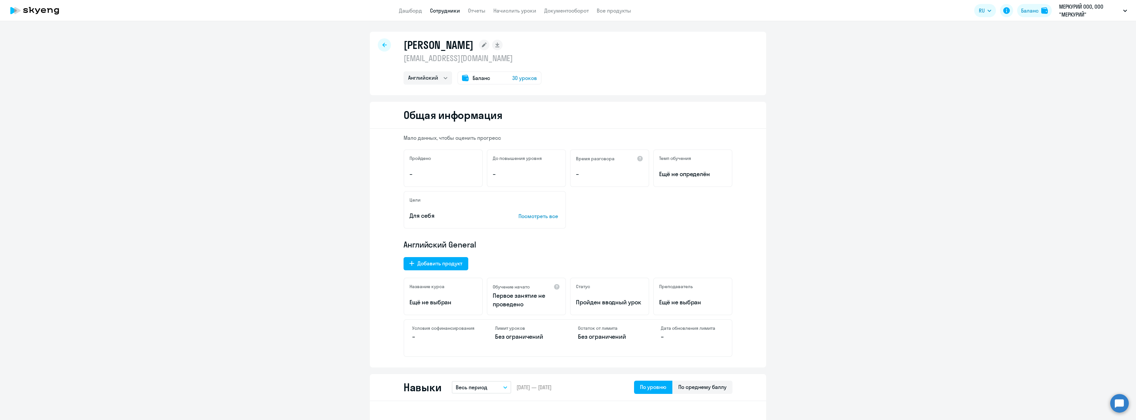
click at [387, 47] on div at bounding box center [384, 44] width 13 height 13
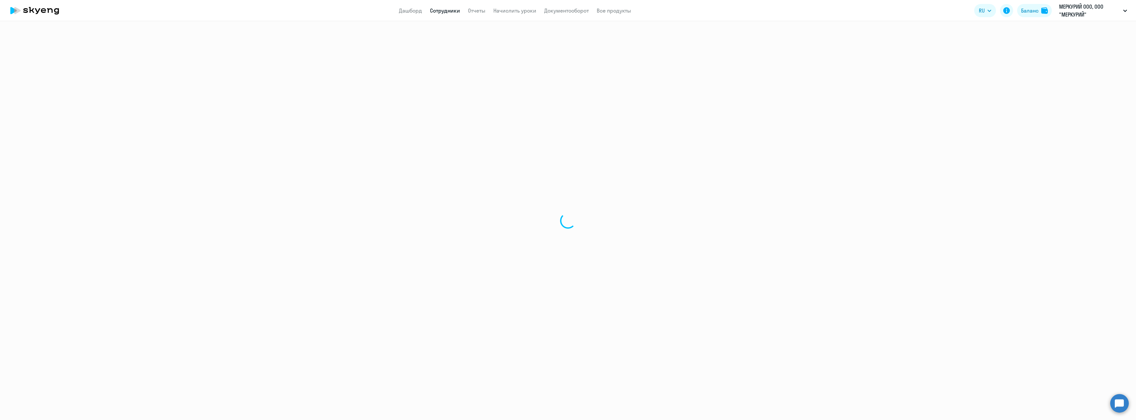
select select "30"
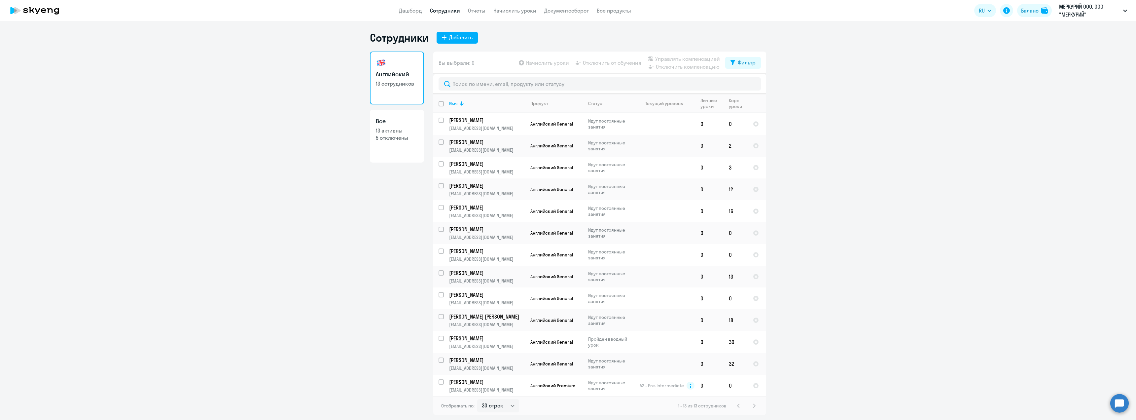
click at [873, 123] on ng-component "Сотрудники Добавить Английский 13 сотрудников Все 13 активны 5 отключены Вы выб…" at bounding box center [568, 223] width 1136 height 384
